Goal: Information Seeking & Learning: Check status

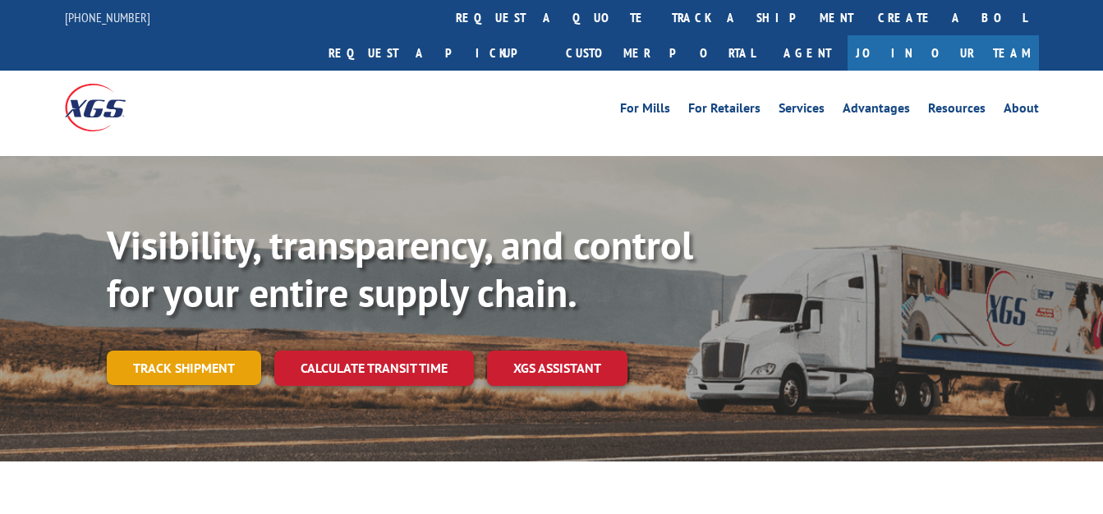
click at [242, 351] on link "Track shipment" at bounding box center [184, 368] width 154 height 34
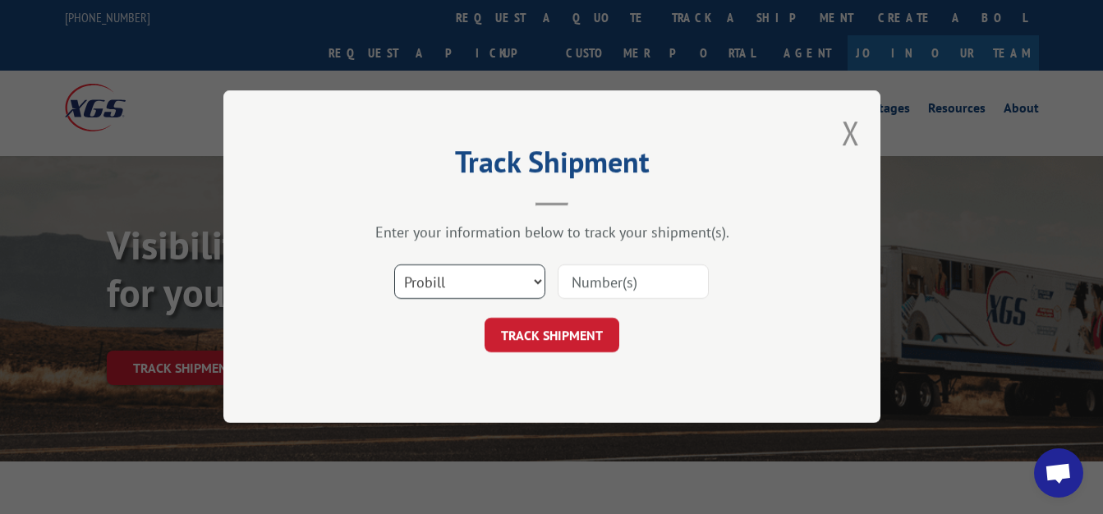
click at [394, 265] on select "Select category... Probill BOL PO" at bounding box center [469, 282] width 151 height 34
select select "bol"
click option "BOL" at bounding box center [0, 0] width 0 height 0
click at [641, 279] on input at bounding box center [632, 282] width 151 height 34
type input "6026252"
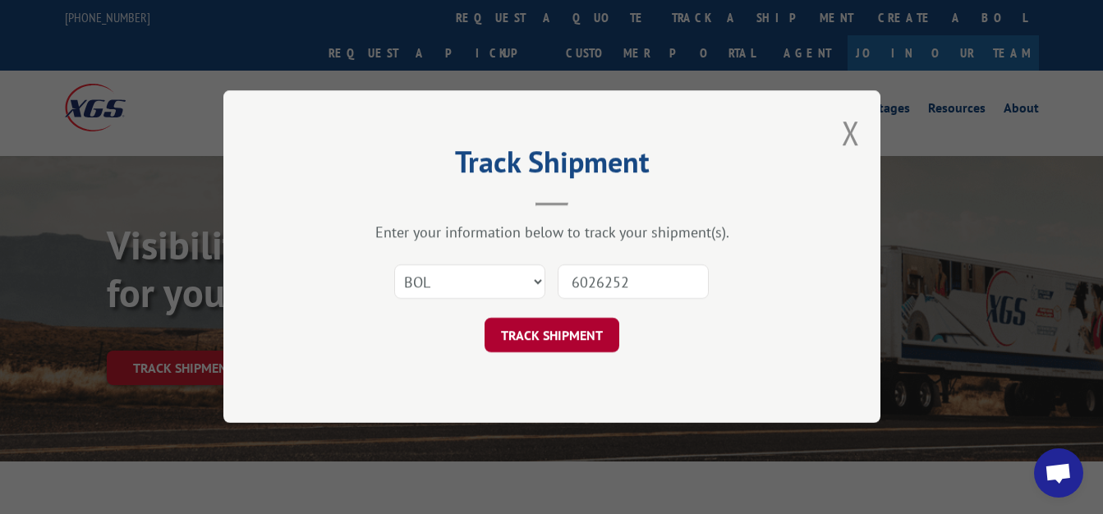
click at [556, 328] on button "TRACK SHIPMENT" at bounding box center [551, 336] width 135 height 34
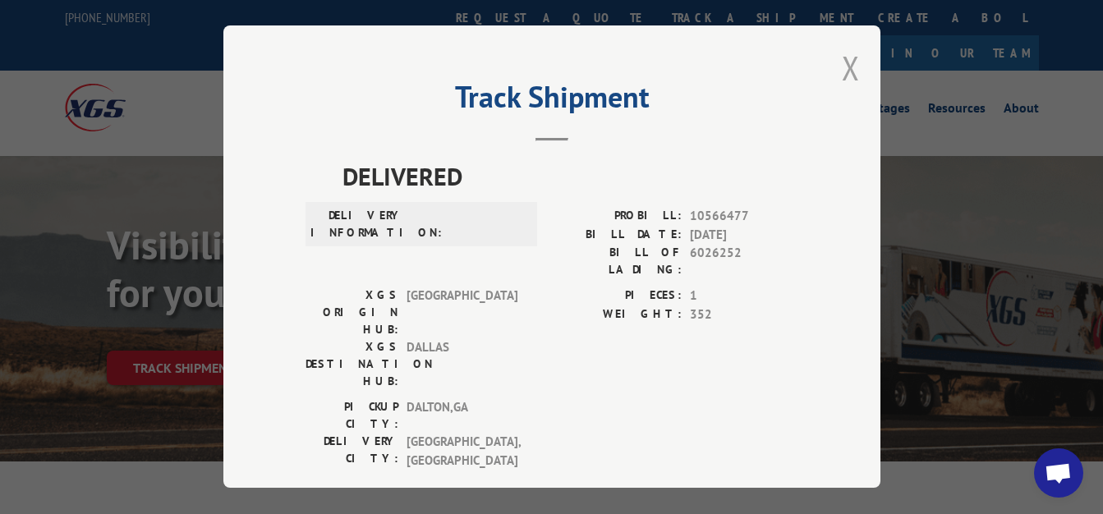
click at [842, 66] on button "Close modal" at bounding box center [851, 68] width 18 height 44
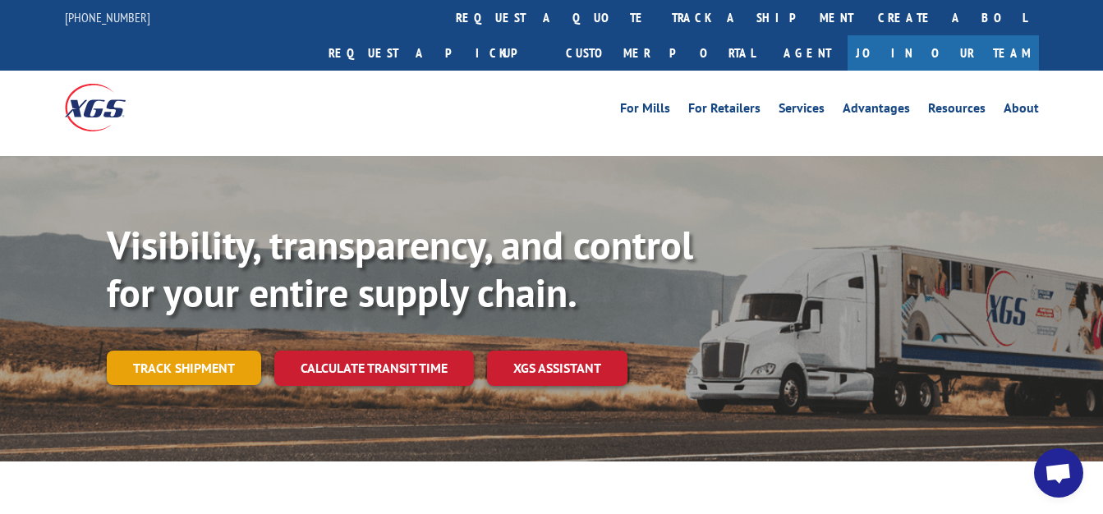
click at [135, 351] on link "Track shipment" at bounding box center [184, 368] width 154 height 34
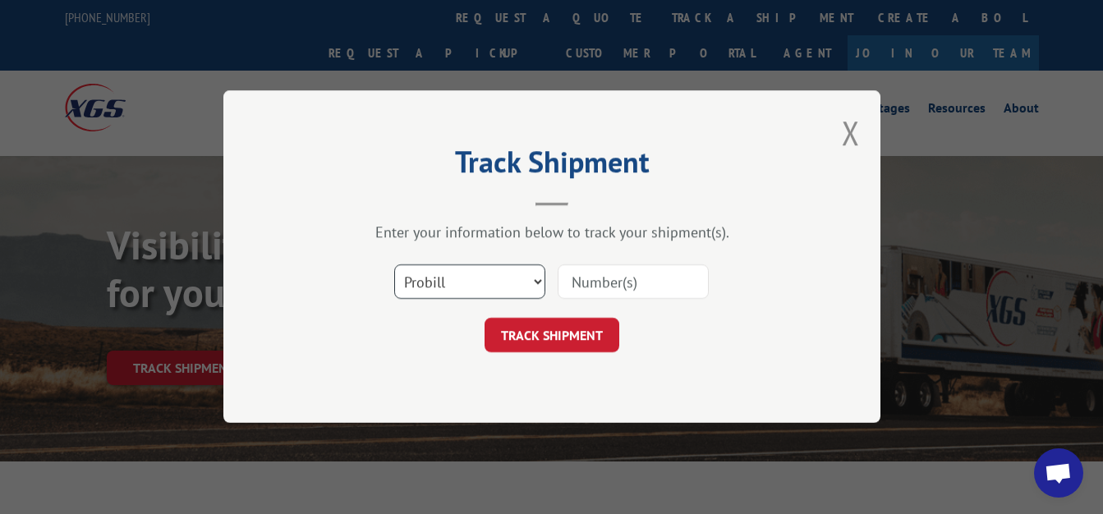
click at [394, 265] on select "Select category... Probill BOL PO" at bounding box center [469, 282] width 151 height 34
select select "bol"
click option "BOL" at bounding box center [0, 0] width 0 height 0
click at [606, 276] on input at bounding box center [632, 282] width 151 height 34
type input "6025977"
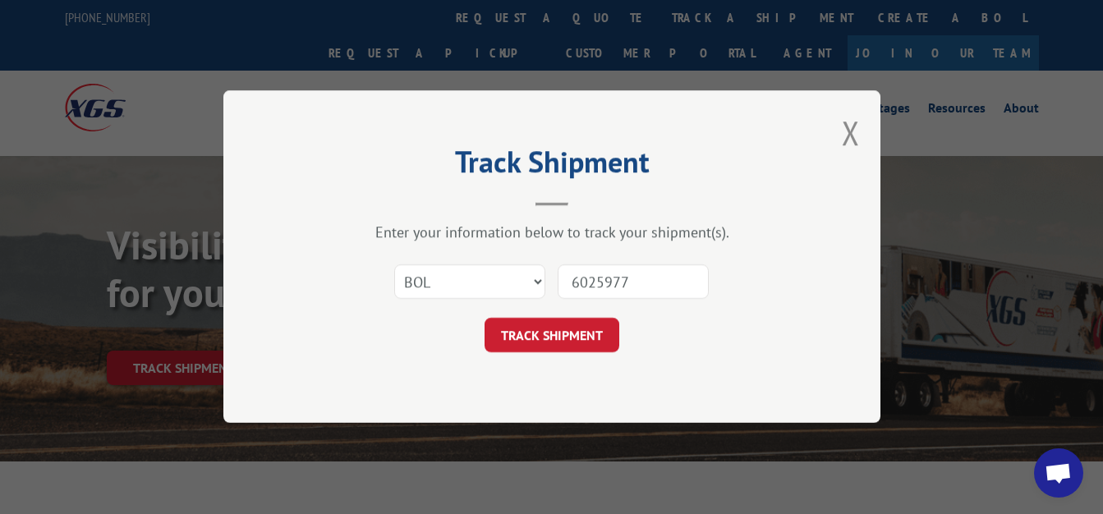
click button "TRACK SHIPMENT" at bounding box center [551, 336] width 135 height 34
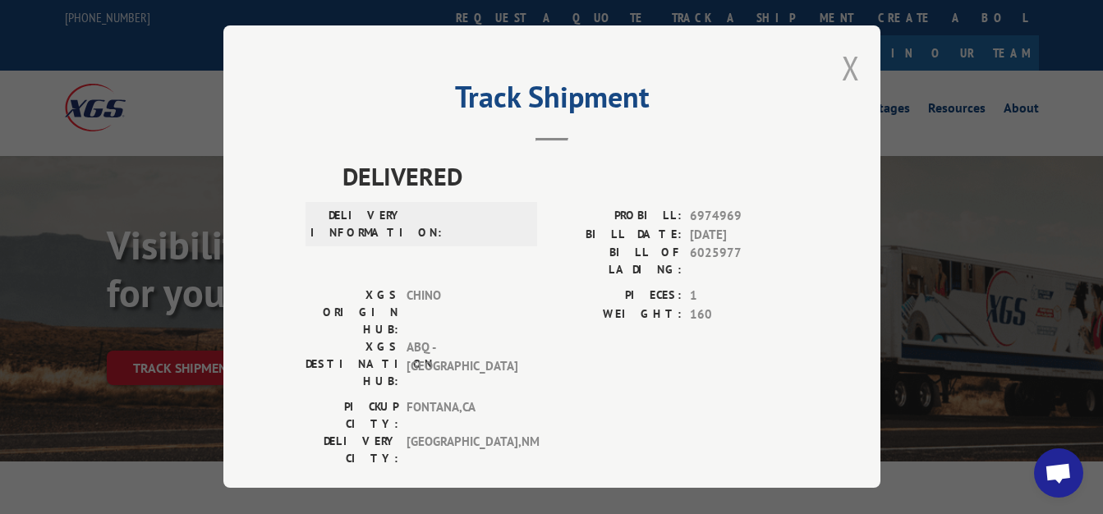
click at [842, 53] on button "Close modal" at bounding box center [851, 68] width 18 height 44
